Goal: Navigation & Orientation: Find specific page/section

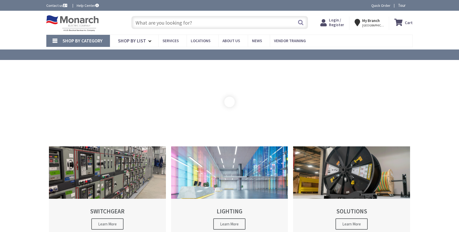
type input "[GEOGRAPHIC_DATA][STREET_ADDRESS][PERSON_NAME][GEOGRAPHIC_DATA]"
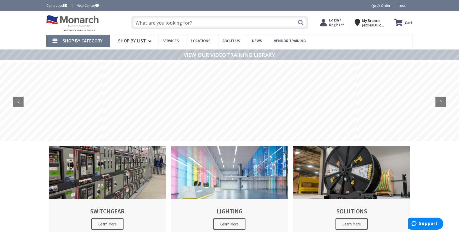
click at [329, 22] on icon at bounding box center [325, 22] width 9 height 9
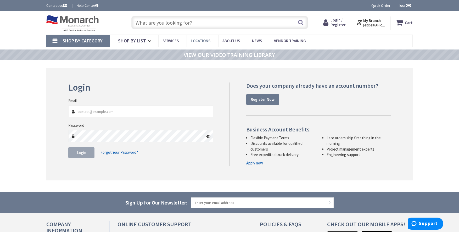
click at [195, 42] on span "Locations" at bounding box center [201, 40] width 20 height 5
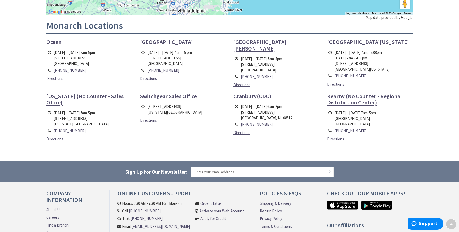
scroll to position [127, 0]
